Goal: Communication & Community: Connect with others

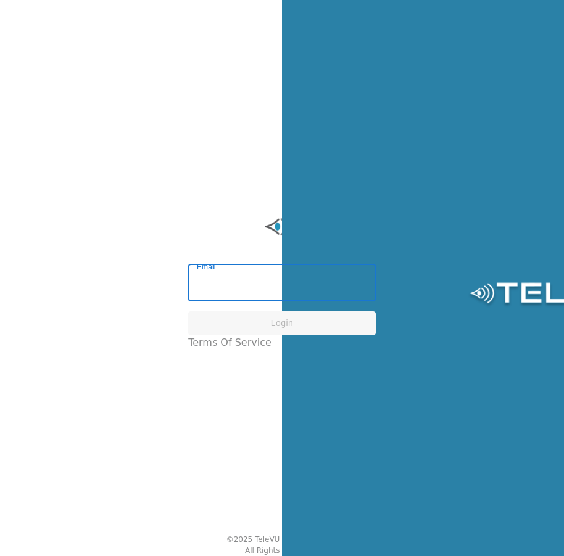
click at [272, 290] on input "Email" at bounding box center [282, 284] width 188 height 35
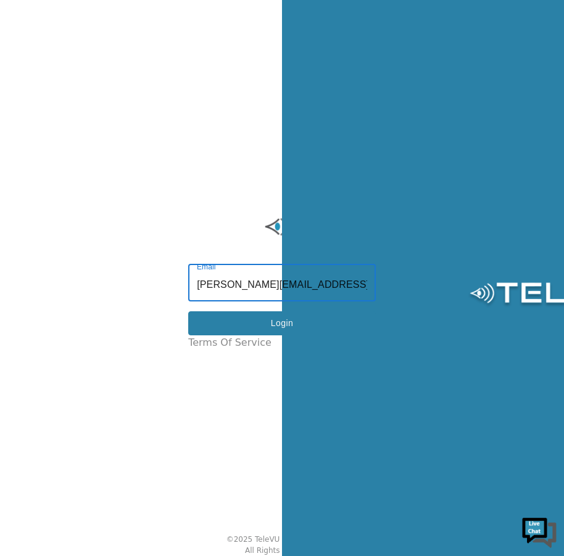
type input "[PERSON_NAME][EMAIL_ADDRESS][PERSON_NAME][DOMAIN_NAME]"
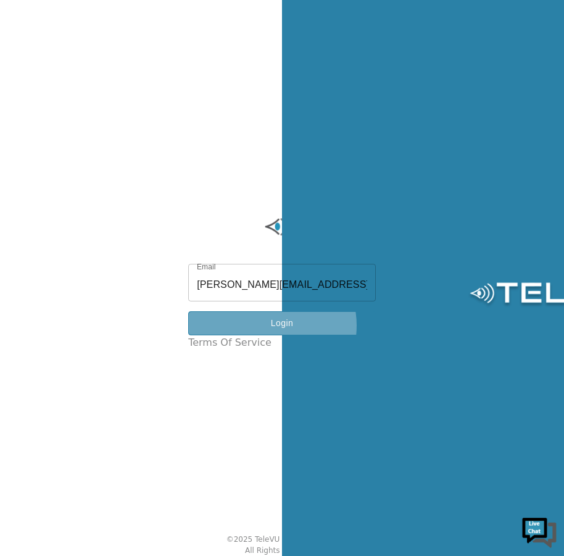
click at [282, 331] on button "Login" at bounding box center [282, 323] width 188 height 24
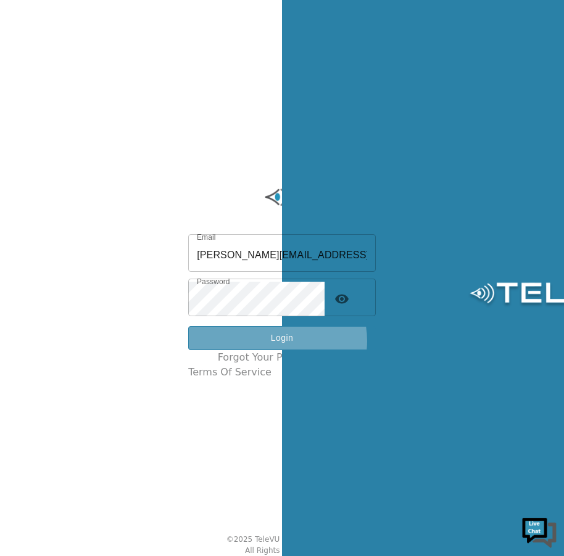
click at [292, 346] on button "Login" at bounding box center [282, 338] width 188 height 24
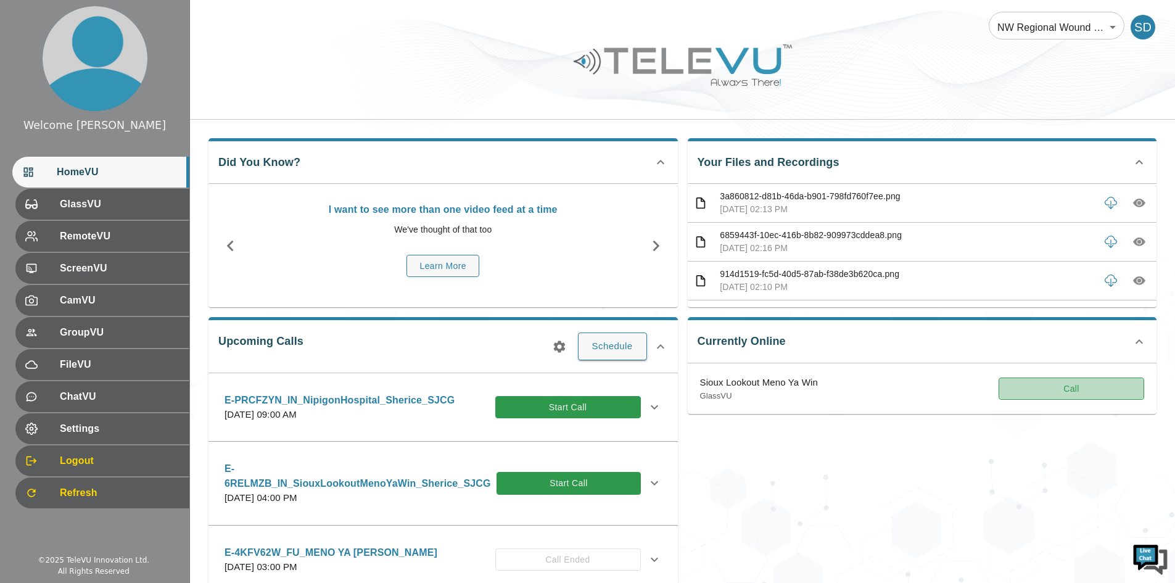
click at [572, 391] on button "Call" at bounding box center [1072, 388] width 146 height 23
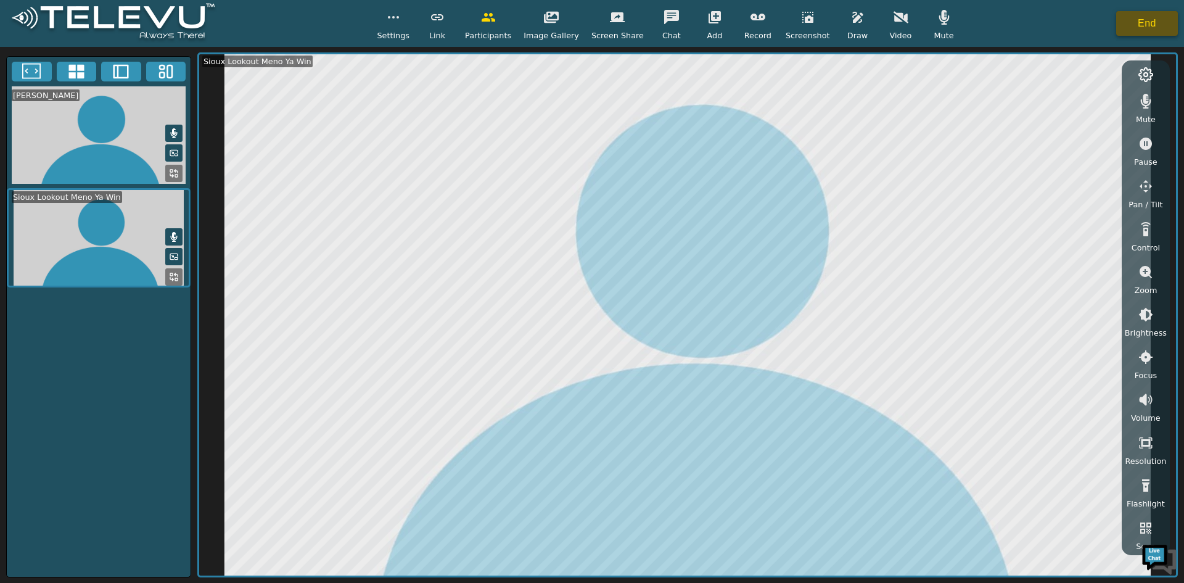
click at [572, 21] on button "End" at bounding box center [1147, 23] width 62 height 25
